Goal: Navigation & Orientation: Find specific page/section

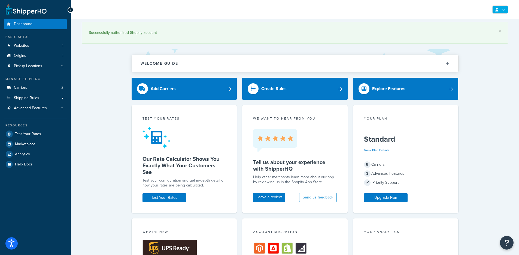
click at [498, 12] on link at bounding box center [500, 9] width 16 height 8
drag, startPoint x: 387, startPoint y: 11, endPoint x: 278, endPoint y: 38, distance: 112.6
click at [387, 11] on div "My Profile Billing Global Settings Contact Us Logout" at bounding box center [295, 9] width 448 height 19
click at [102, 31] on div "Successfully authorized Shopify account" at bounding box center [295, 33] width 412 height 8
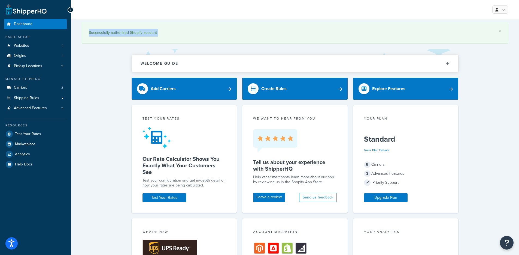
click at [102, 31] on div "Successfully authorized Shopify account" at bounding box center [295, 33] width 412 height 8
click at [85, 101] on div "× Successfully authorized Shopify account Welcome Guide ShipperHQ: An Overview …" at bounding box center [295, 241] width 448 height 444
click at [82, 72] on div "× Successfully authorized Shopify account Welcome Guide ShipperHQ: An Overview …" at bounding box center [295, 241] width 448 height 444
click at [84, 92] on div "× Successfully authorized Shopify account Welcome Guide ShipperHQ: An Overview …" at bounding box center [295, 241] width 448 height 444
